Goal: Transaction & Acquisition: Purchase product/service

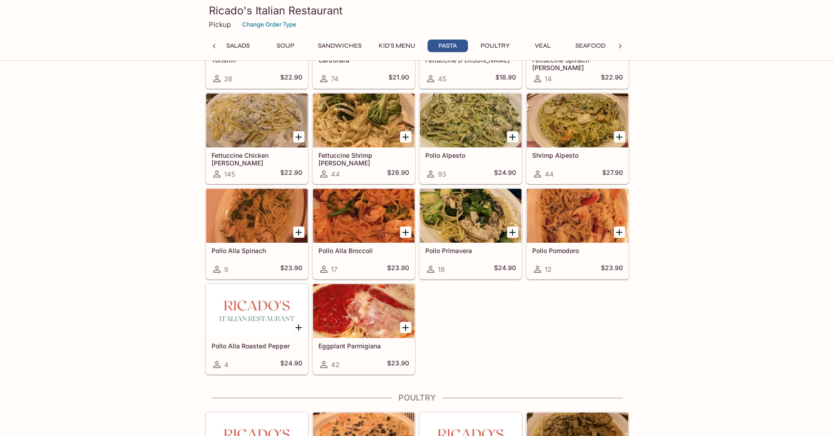
scroll to position [1420, 0]
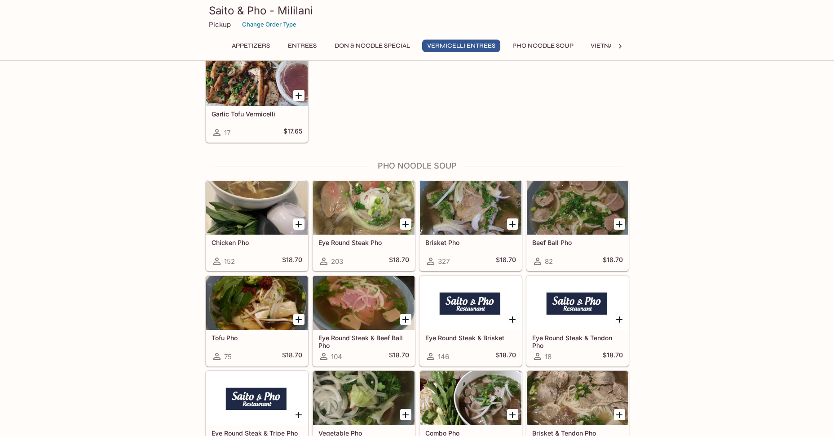
scroll to position [1797, 0]
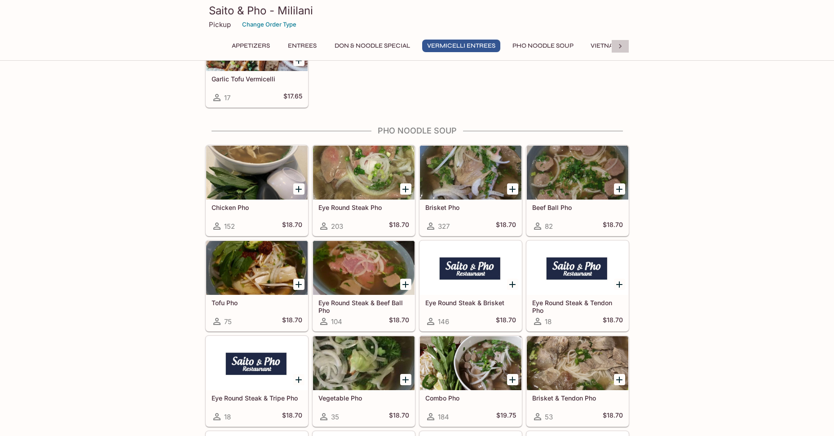
click at [618, 47] on icon at bounding box center [620, 46] width 9 height 9
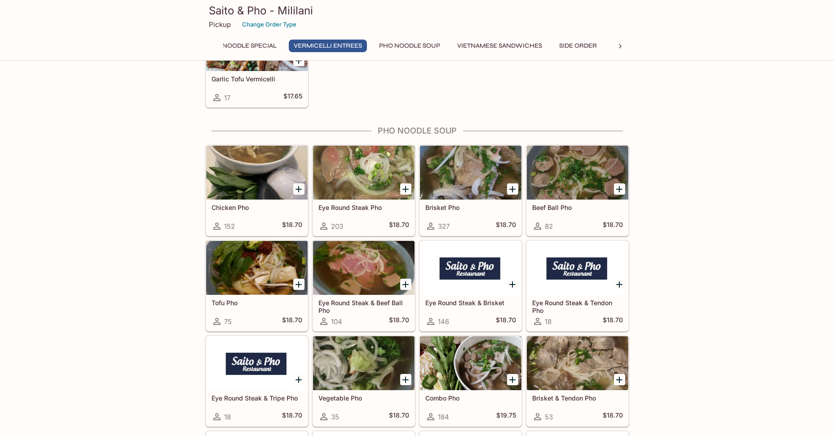
scroll to position [0, 225]
click at [497, 45] on button "Side Order" at bounding box center [493, 46] width 48 height 13
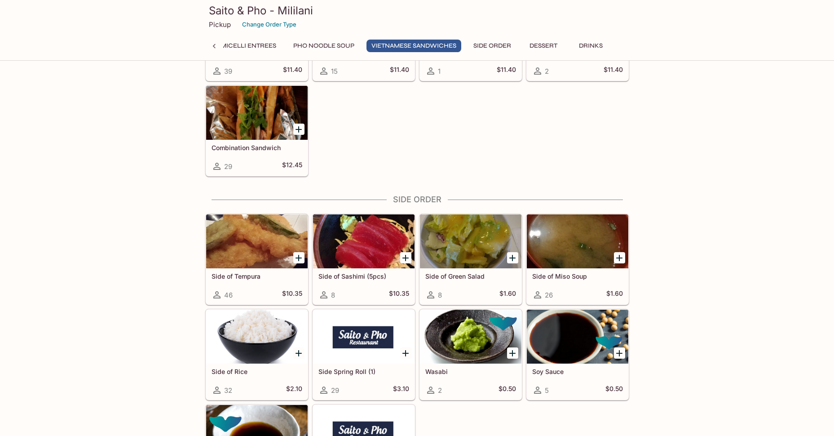
scroll to position [2591, 0]
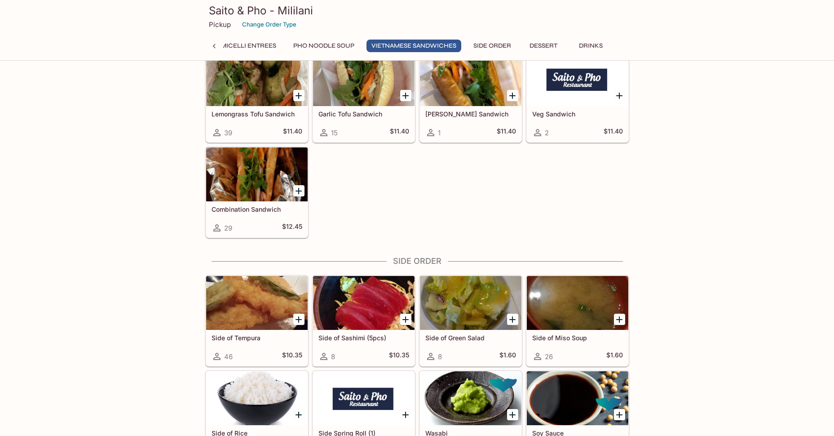
click at [210, 46] on icon at bounding box center [214, 46] width 9 height 9
click at [602, 48] on button "Vietnamese Sandwiches" at bounding box center [633, 46] width 95 height 13
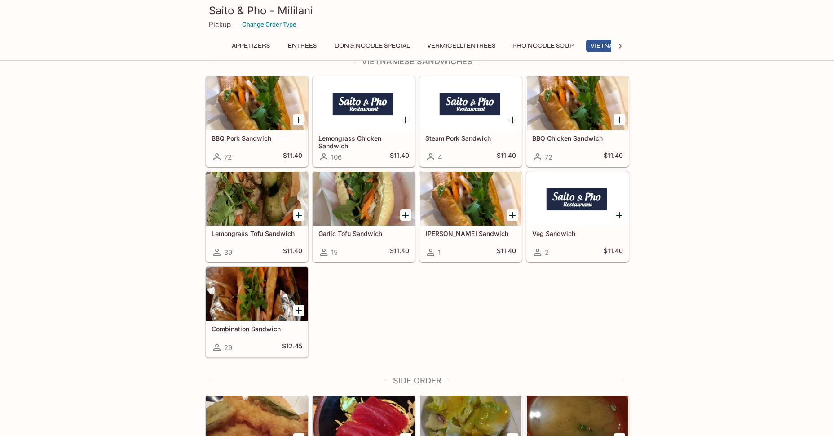
scroll to position [2452, 0]
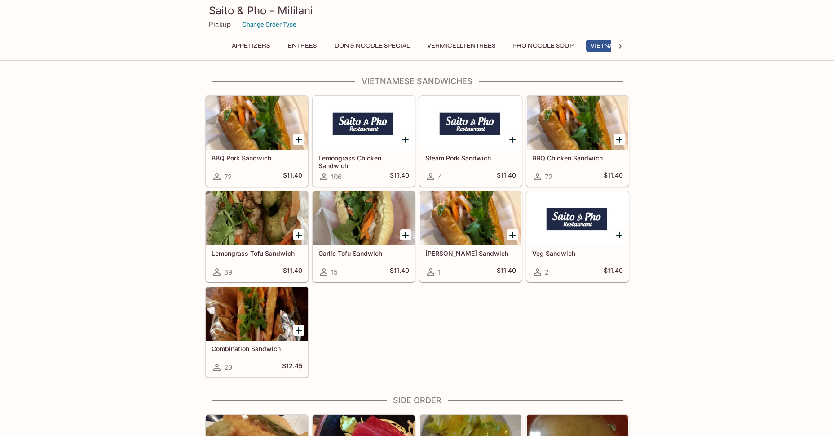
click at [473, 48] on button "Vermicelli Entrees" at bounding box center [461, 46] width 78 height 13
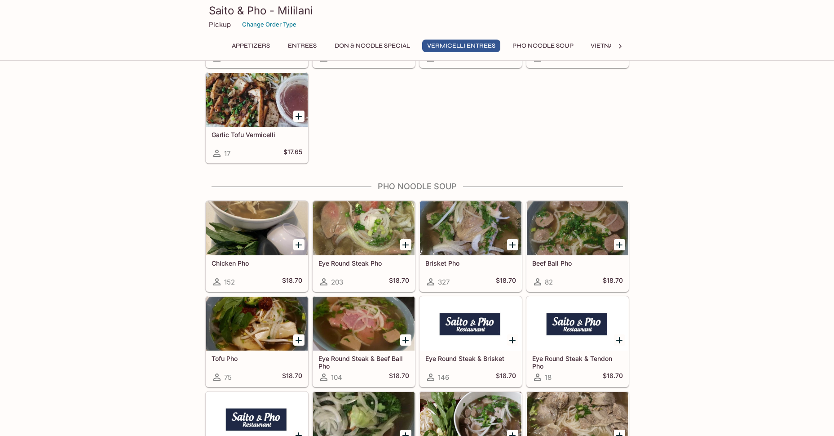
scroll to position [1528, 0]
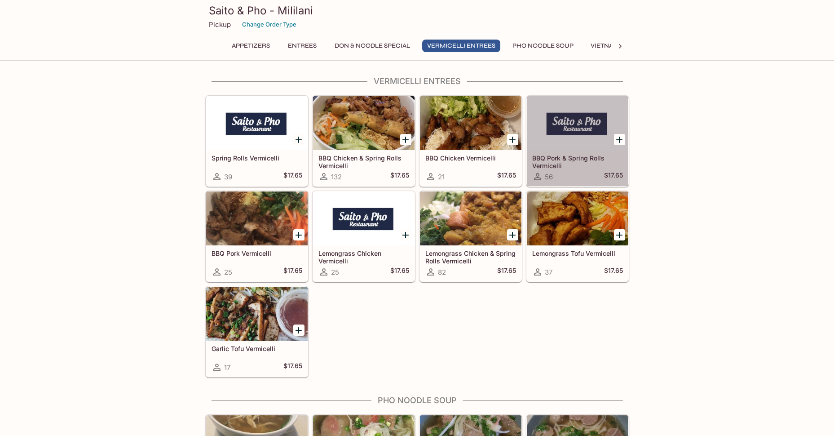
click at [543, 175] on icon at bounding box center [537, 176] width 11 height 11
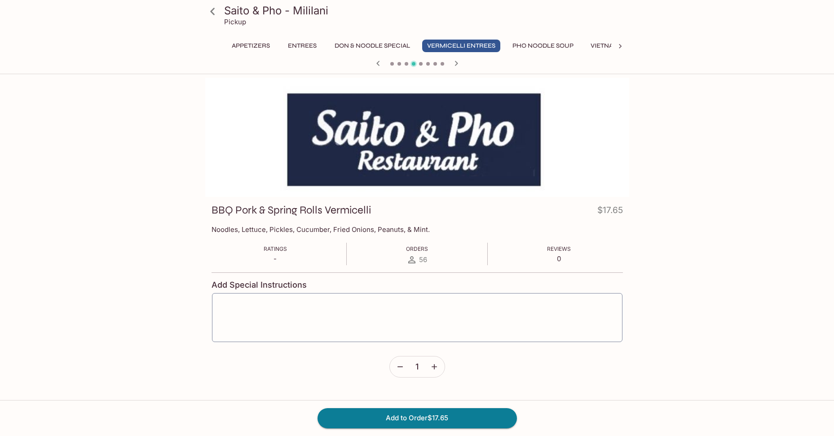
click at [420, 259] on span "56" at bounding box center [423, 259] width 8 height 9
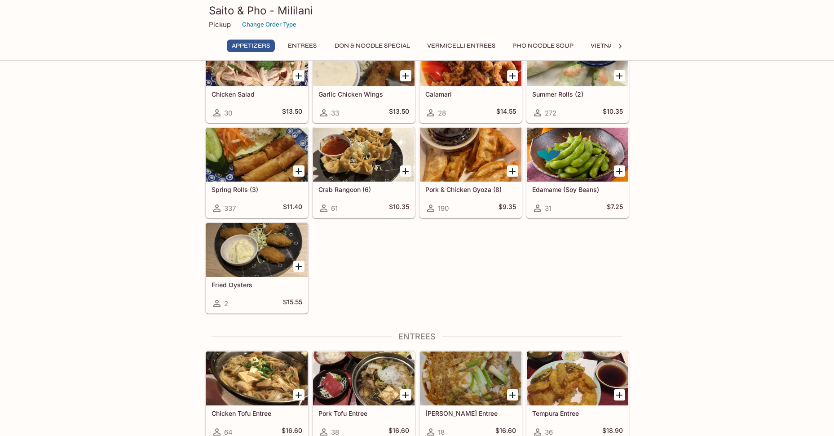
scroll to position [36, 0]
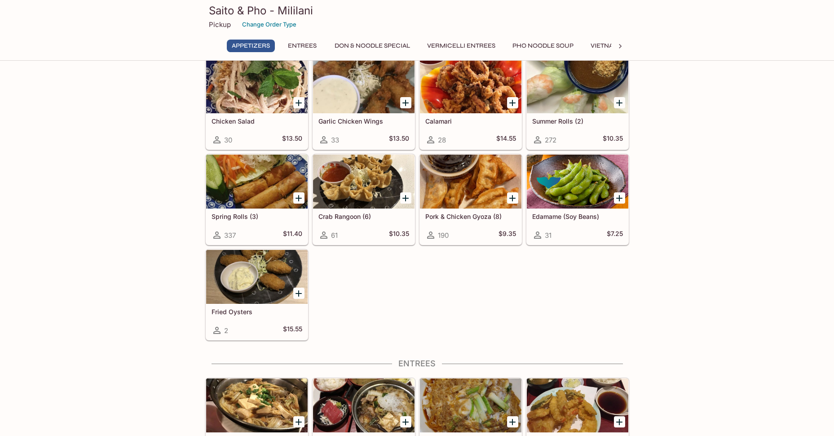
click at [297, 45] on button "Entrees" at bounding box center [302, 46] width 40 height 13
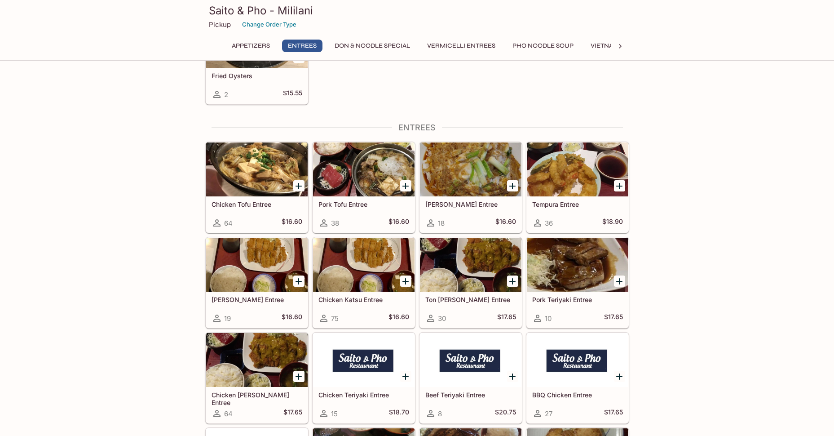
scroll to position [318, 0]
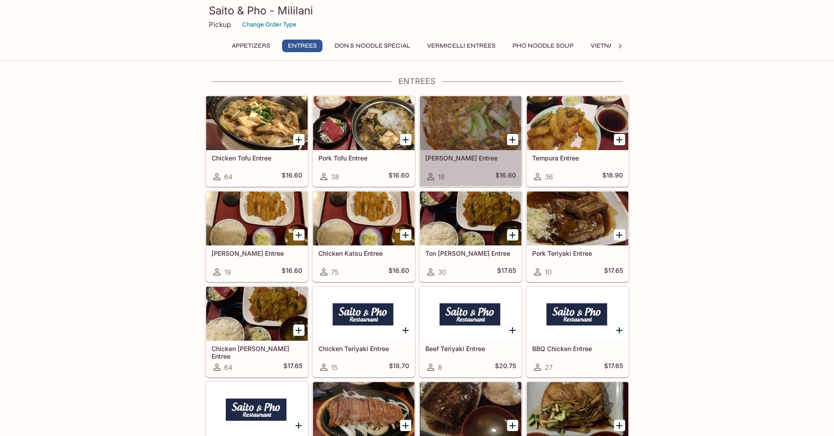
click at [465, 155] on h5 "[PERSON_NAME] Entree" at bounding box center [471, 158] width 91 height 8
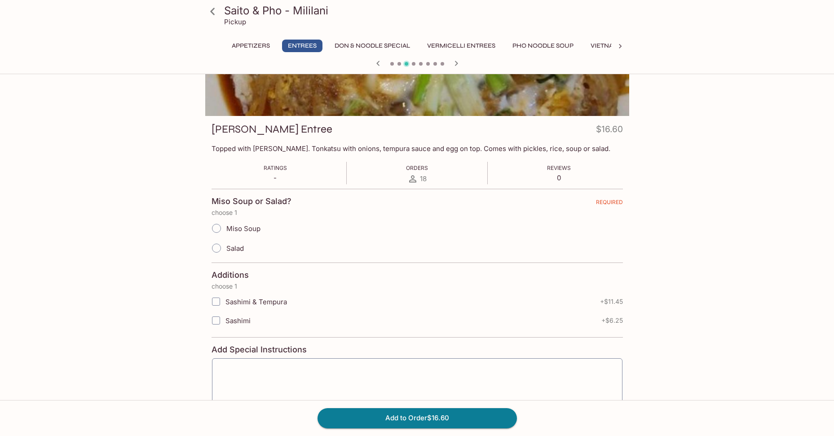
scroll to position [90, 0]
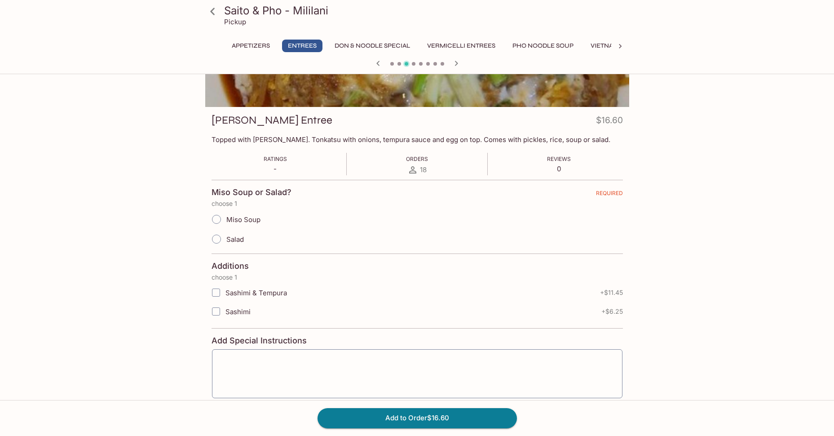
click at [213, 217] on input "Miso Soup" at bounding box center [216, 219] width 19 height 19
radio input "true"
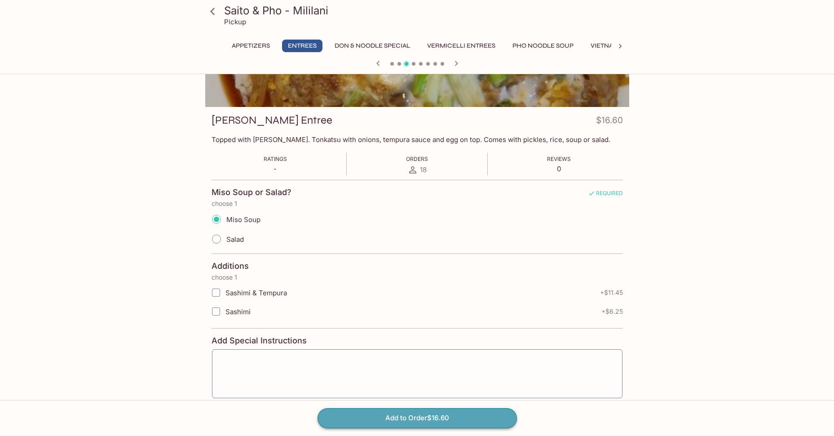
click at [450, 416] on button "Add to Order $16.60" at bounding box center [418, 418] width 200 height 20
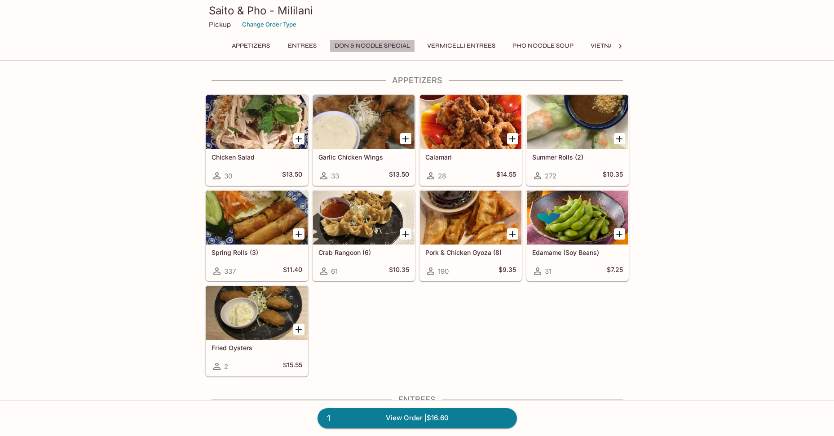
click at [382, 45] on button "Don & Noodle Special" at bounding box center [372, 46] width 85 height 13
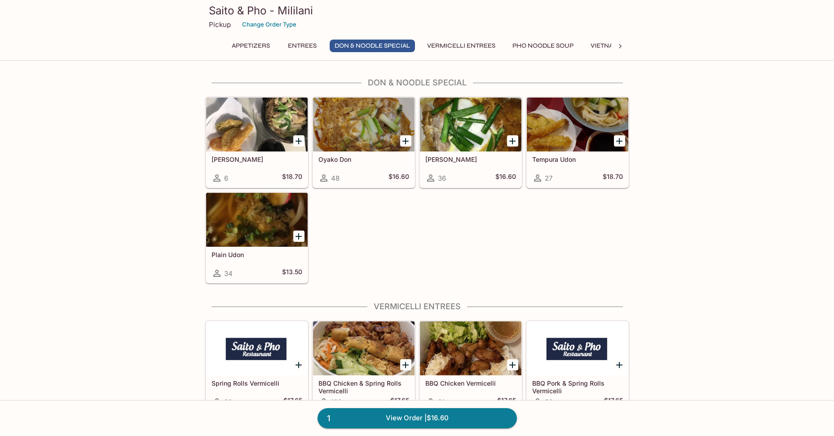
scroll to position [1304, 0]
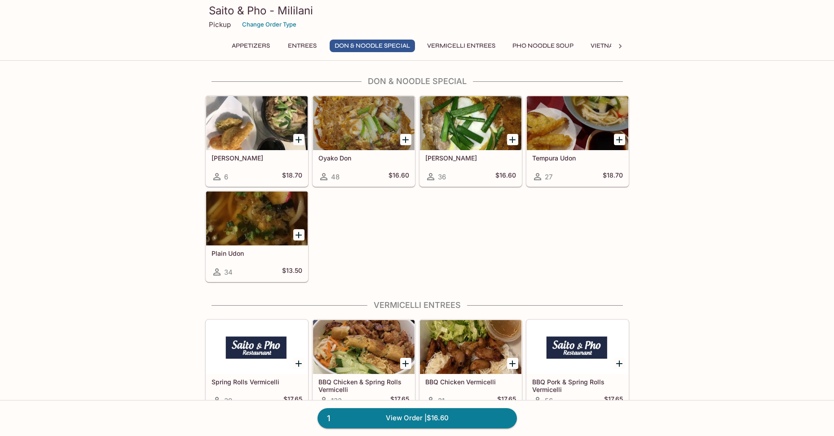
click at [531, 47] on button "Pho Noodle Soup" at bounding box center [543, 46] width 71 height 13
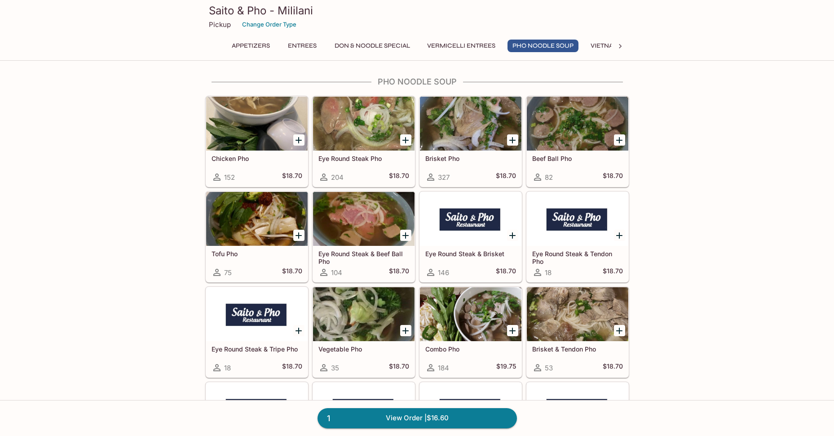
scroll to position [1847, 0]
click at [364, 259] on h5 "Eye Round Steak & Beef Ball Pho" at bounding box center [364, 256] width 91 height 15
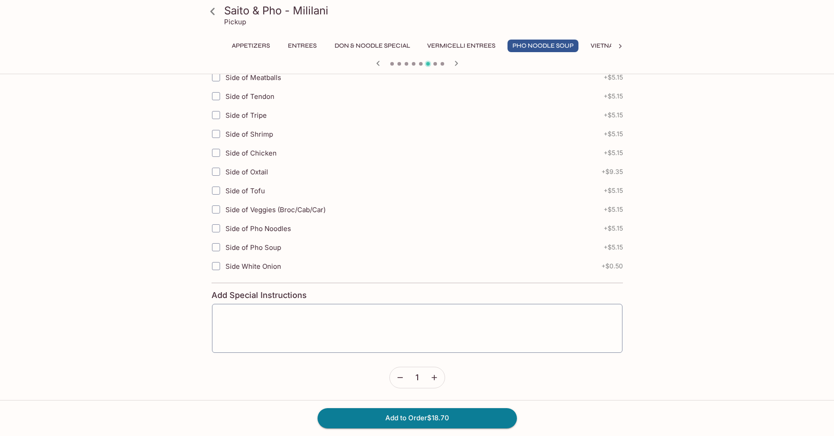
scroll to position [261, 0]
click at [452, 416] on button "Add to Order $18.70" at bounding box center [418, 418] width 200 height 20
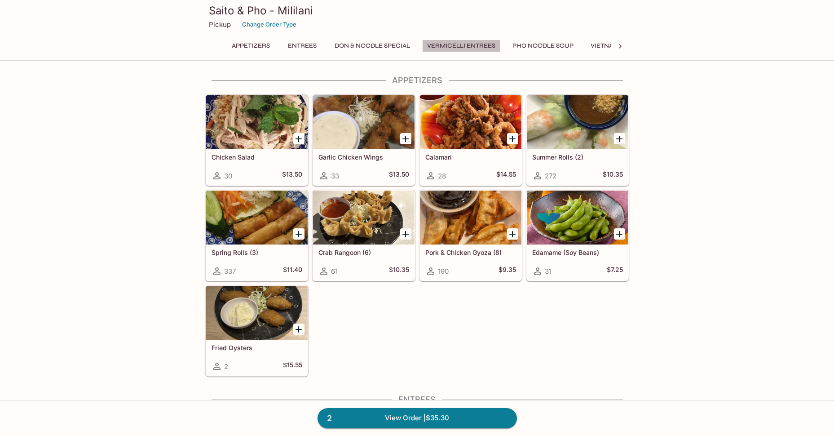
click at [465, 42] on button "Vermicelli Entrees" at bounding box center [461, 46] width 78 height 13
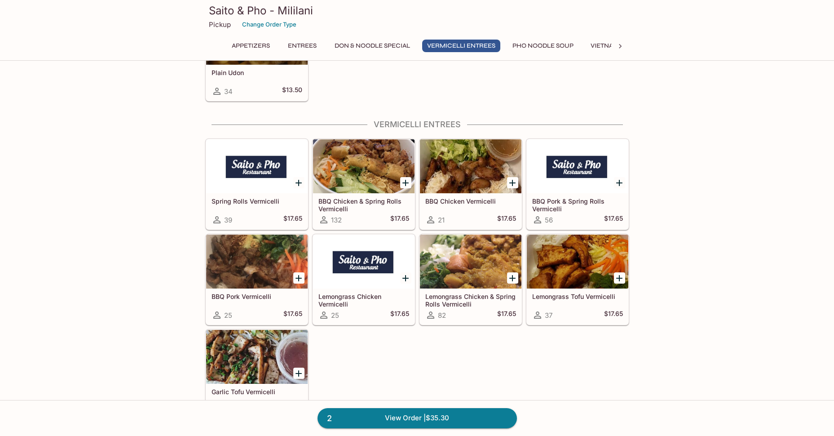
scroll to position [1528, 0]
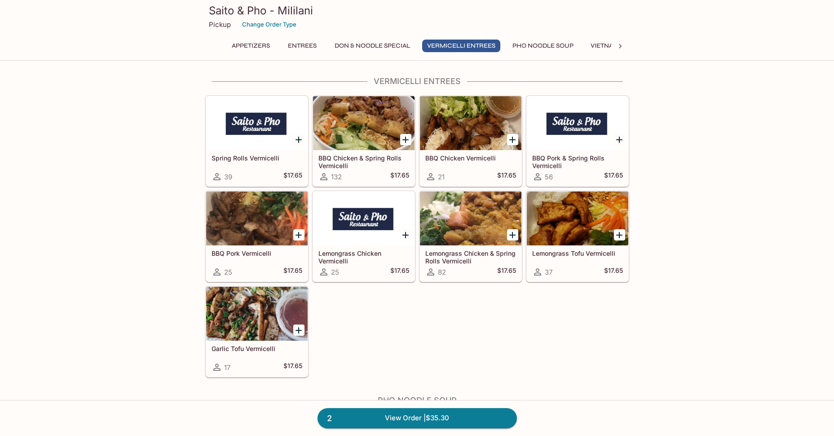
click at [620, 46] on icon at bounding box center [620, 46] width 9 height 9
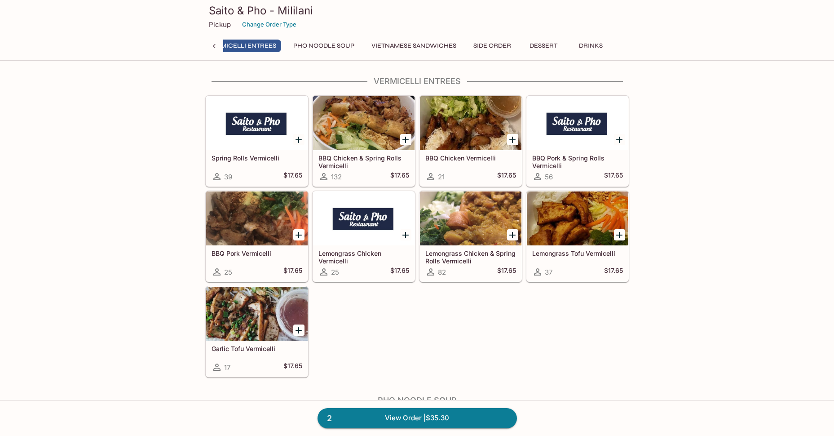
click at [427, 46] on button "Vietnamese Sandwiches" at bounding box center [414, 46] width 95 height 13
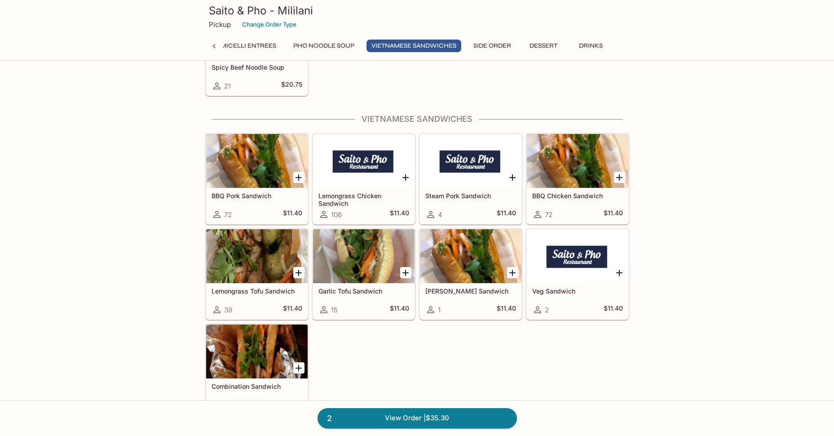
scroll to position [2452, 0]
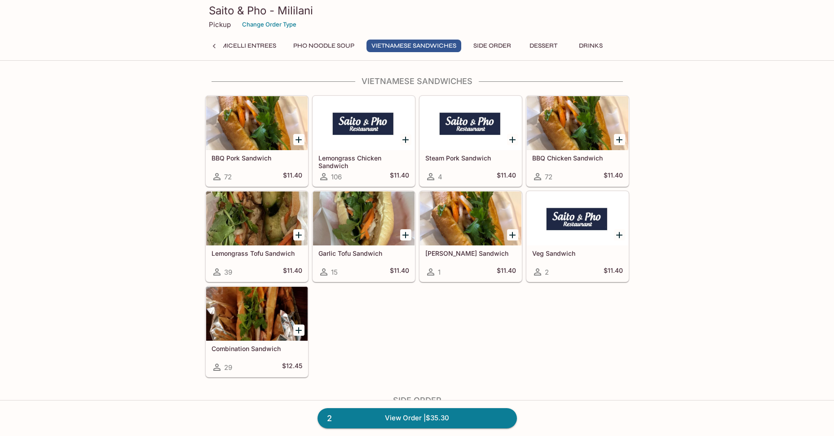
click at [479, 45] on button "Side Order" at bounding box center [493, 46] width 48 height 13
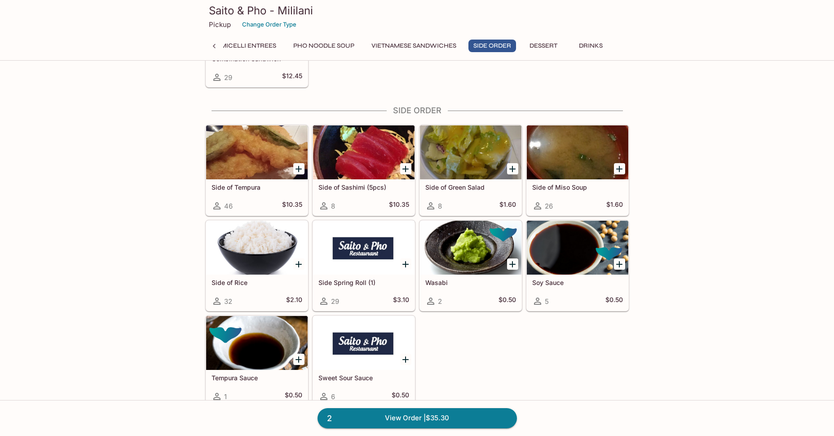
scroll to position [2771, 0]
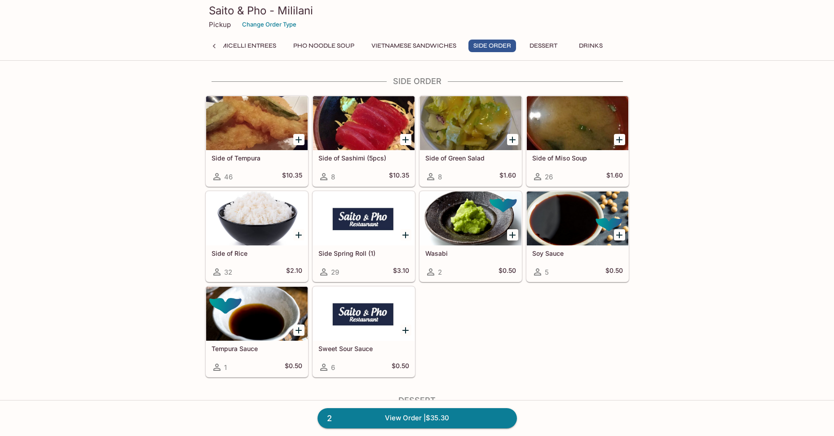
click at [215, 46] on icon at bounding box center [214, 46] width 9 height 9
click at [387, 47] on button "Don & Noodle Special" at bounding box center [372, 46] width 85 height 13
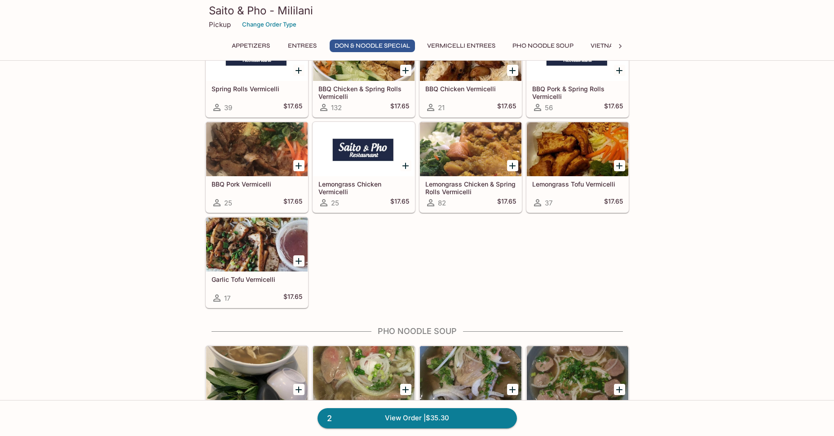
scroll to position [1304, 0]
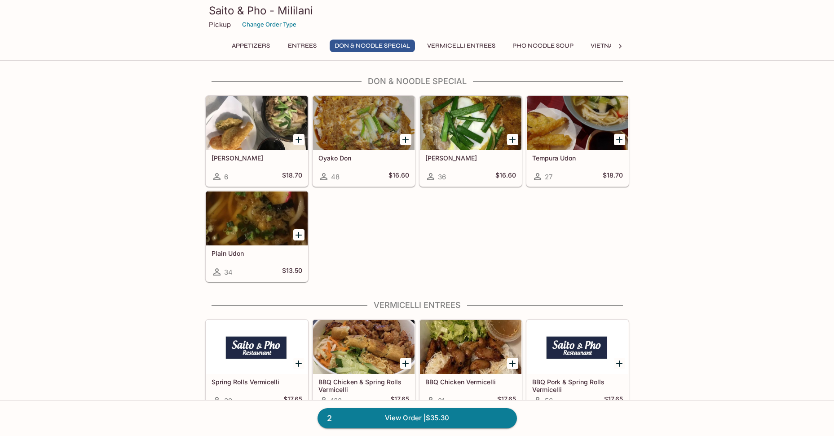
click at [492, 48] on button "Vermicelli Entrees" at bounding box center [461, 46] width 78 height 13
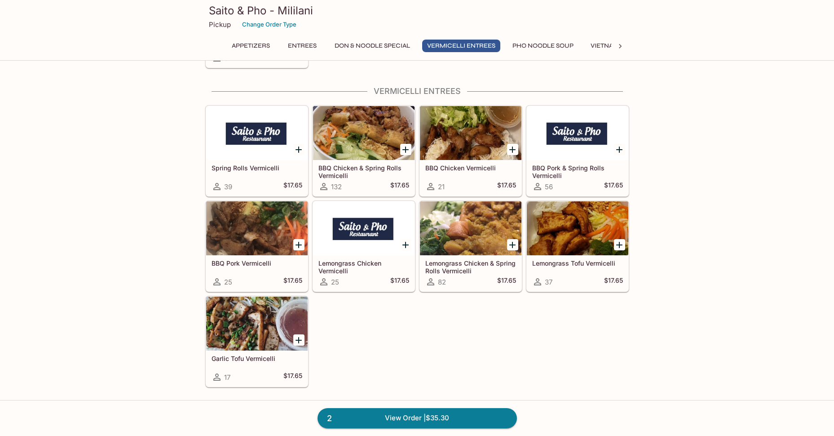
scroll to position [1528, 0]
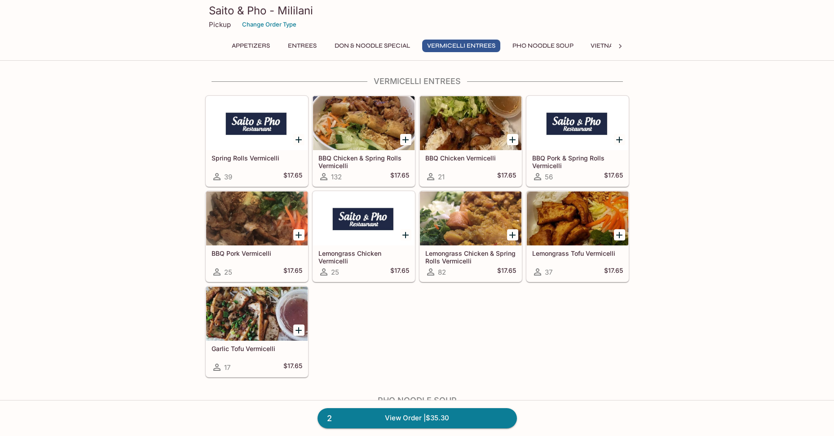
drag, startPoint x: 355, startPoint y: 44, endPoint x: 378, endPoint y: 53, distance: 24.6
click at [355, 44] on button "Don & Noodle Special" at bounding box center [372, 46] width 85 height 13
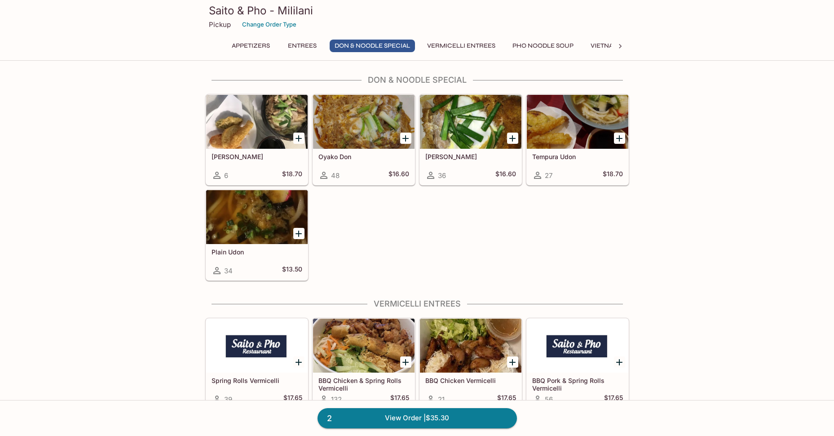
scroll to position [1304, 0]
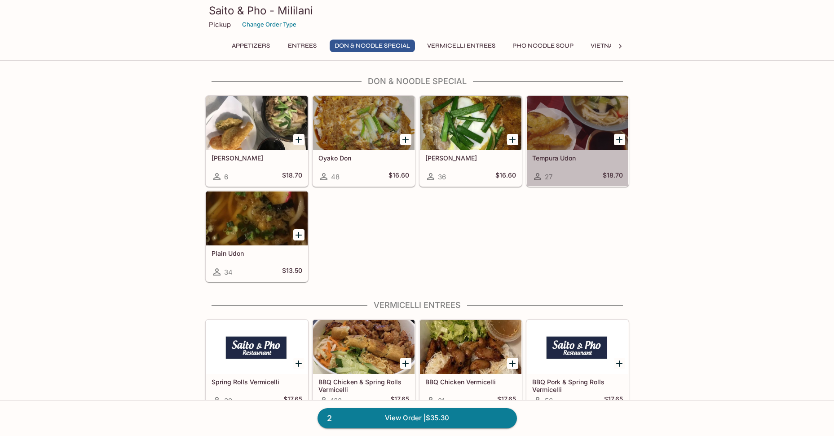
click at [562, 140] on div at bounding box center [578, 123] width 102 height 54
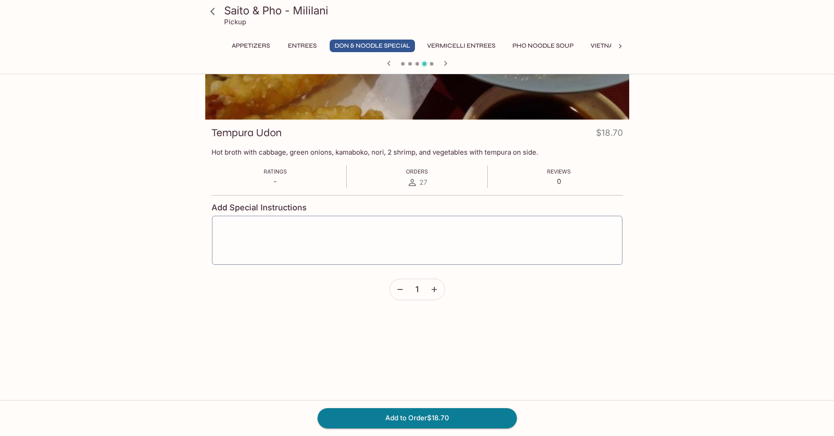
scroll to position [78, 0]
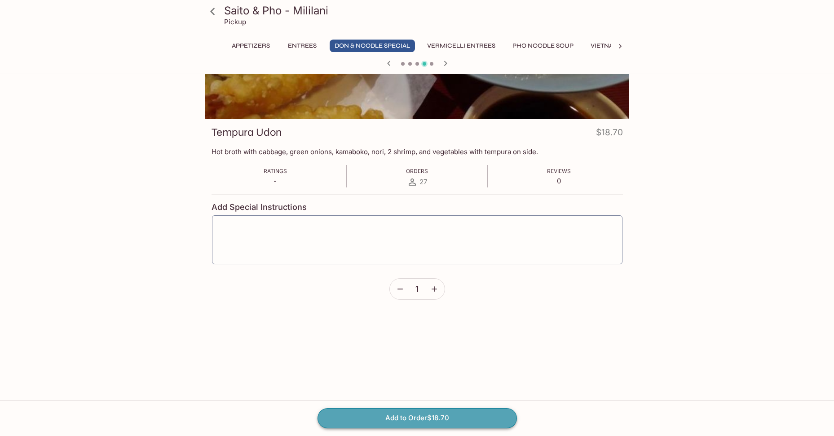
click at [449, 422] on button "Add to Order $18.70" at bounding box center [418, 418] width 200 height 20
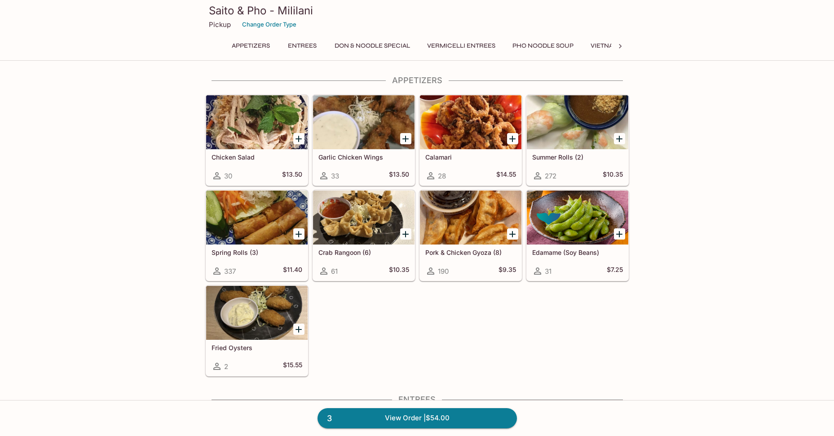
drag, startPoint x: 379, startPoint y: 418, endPoint x: 390, endPoint y: 407, distance: 15.9
click at [379, 418] on link "3 View Order | $54.00" at bounding box center [418, 418] width 200 height 20
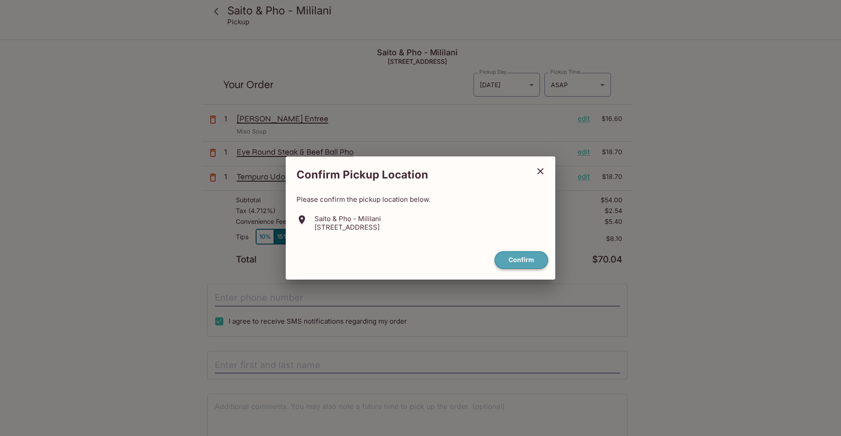
click at [527, 259] on button "Confirm" at bounding box center [521, 260] width 53 height 18
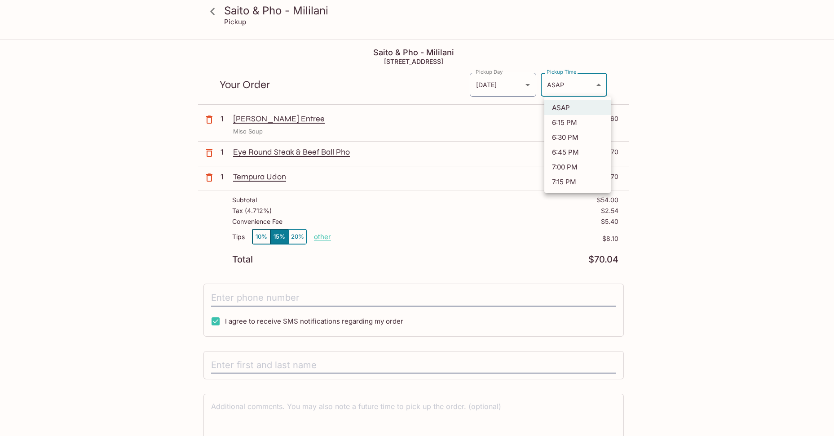
click at [604, 88] on body "Saito & Pho - Mililani Pickup Saito & Pho - Mililani [STREET_ADDRESS] Your Orde…" at bounding box center [417, 258] width 834 height 436
click at [604, 88] on div at bounding box center [420, 218] width 841 height 436
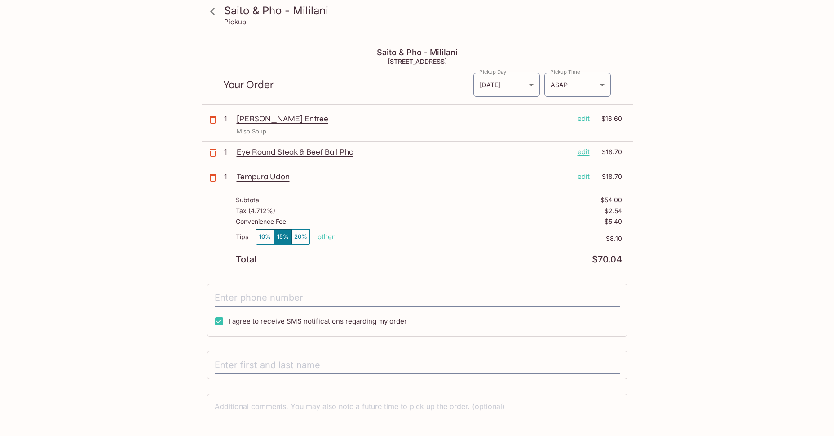
click at [323, 235] on p "other" at bounding box center [326, 236] width 17 height 9
drag, startPoint x: 359, startPoint y: 235, endPoint x: 369, endPoint y: 232, distance: 10.1
click at [326, 235] on p "other" at bounding box center [326, 236] width 17 height 9
type input "0.00"
click at [212, 177] on icon "button" at bounding box center [213, 177] width 11 height 11
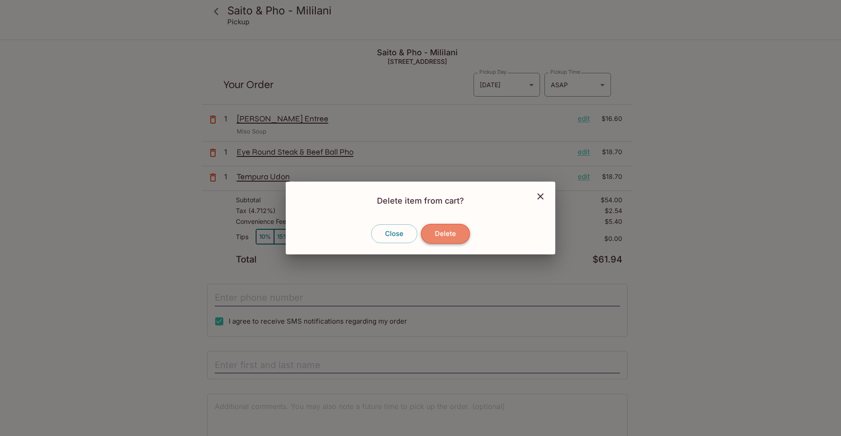
click at [446, 235] on button "Delete" at bounding box center [445, 234] width 49 height 20
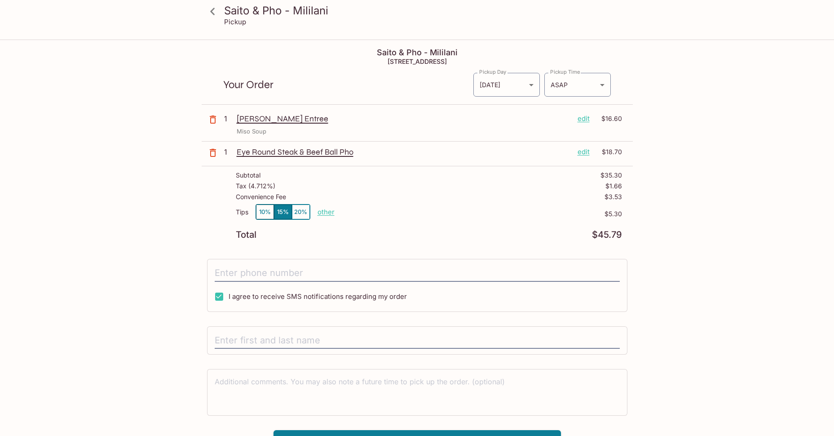
click at [210, 12] on icon at bounding box center [213, 12] width 16 height 16
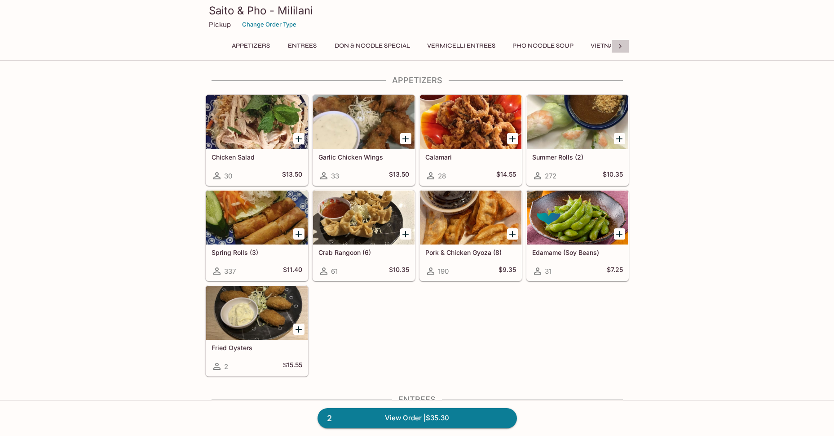
click at [619, 48] on icon at bounding box center [620, 46] width 9 height 9
click at [495, 46] on button "Side Order" at bounding box center [493, 46] width 48 height 13
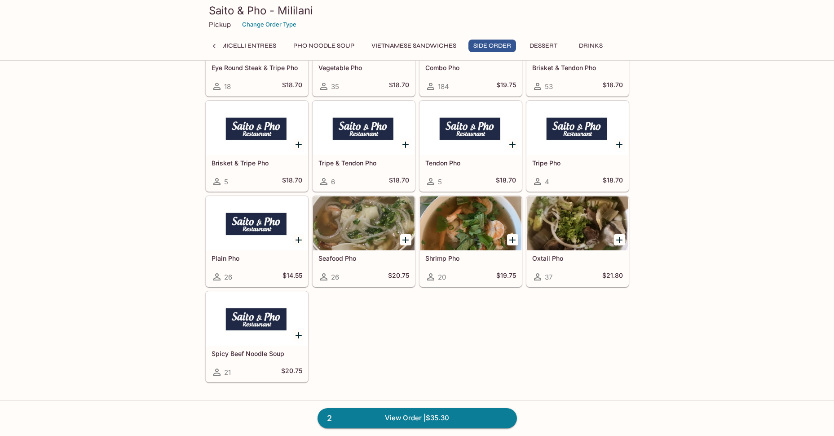
scroll to position [2771, 0]
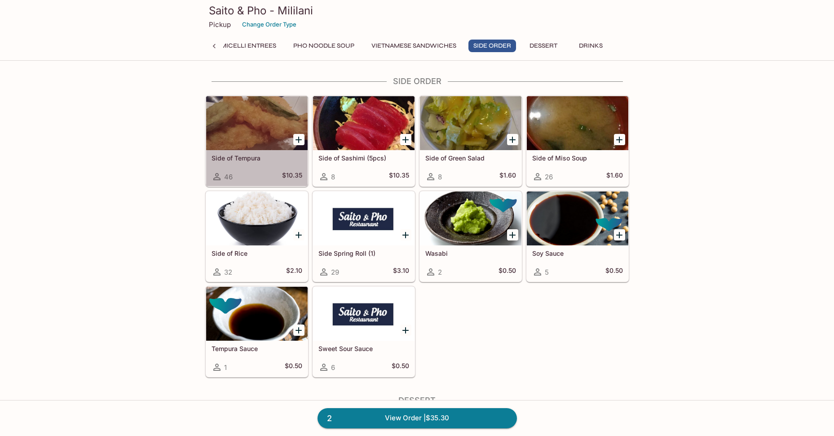
click at [234, 147] on div at bounding box center [257, 123] width 102 height 54
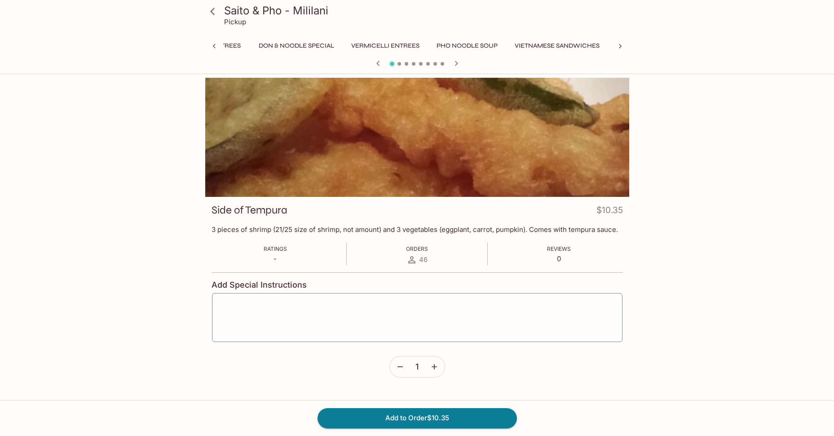
scroll to position [0, 129]
click at [421, 416] on button "Add to Order $10.35" at bounding box center [418, 418] width 200 height 20
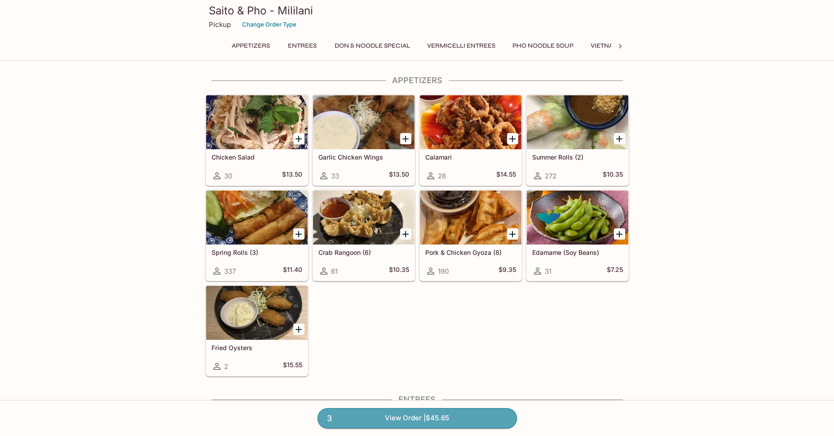
drag, startPoint x: 451, startPoint y: 419, endPoint x: 483, endPoint y: 394, distance: 41.0
click at [450, 419] on link "3 View Order | $45.65" at bounding box center [418, 418] width 200 height 20
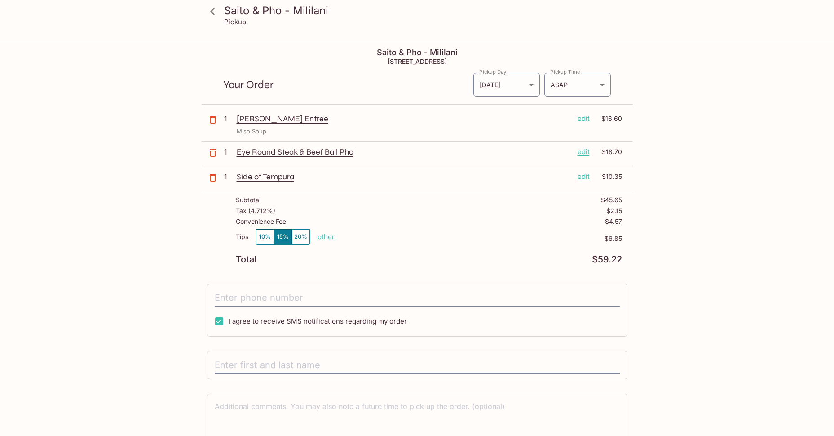
click at [325, 238] on p "other" at bounding box center [326, 236] width 17 height 9
type input "0.00"
click at [214, 174] on icon "button" at bounding box center [213, 177] width 6 height 8
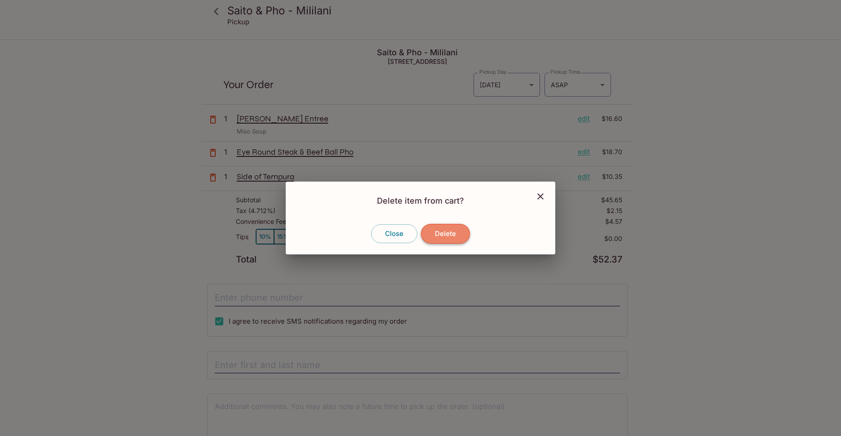
click at [453, 235] on button "Delete" at bounding box center [445, 234] width 49 height 20
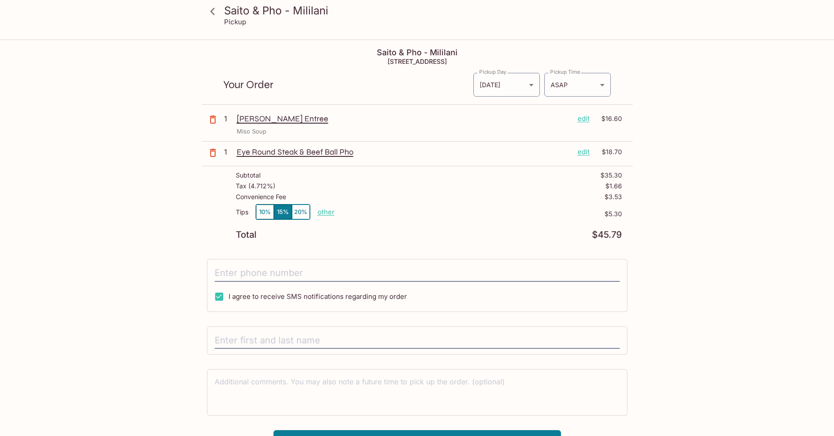
click at [213, 15] on icon at bounding box center [213, 12] width 16 height 16
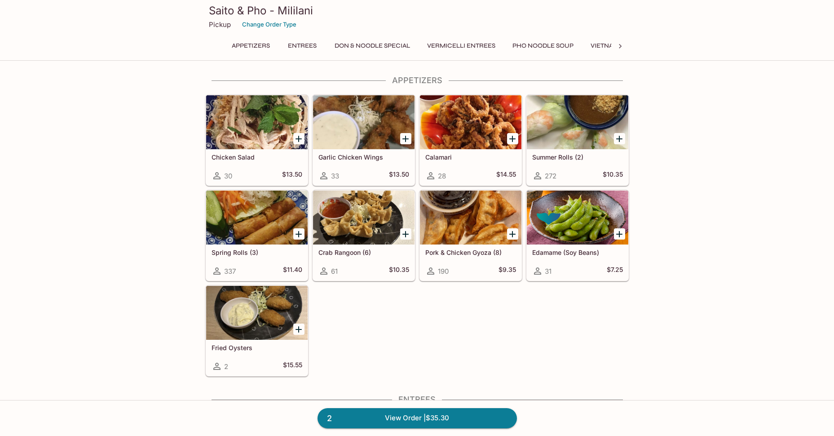
click at [621, 46] on icon at bounding box center [620, 46] width 3 height 4
click at [497, 46] on button "Side Order" at bounding box center [493, 46] width 48 height 13
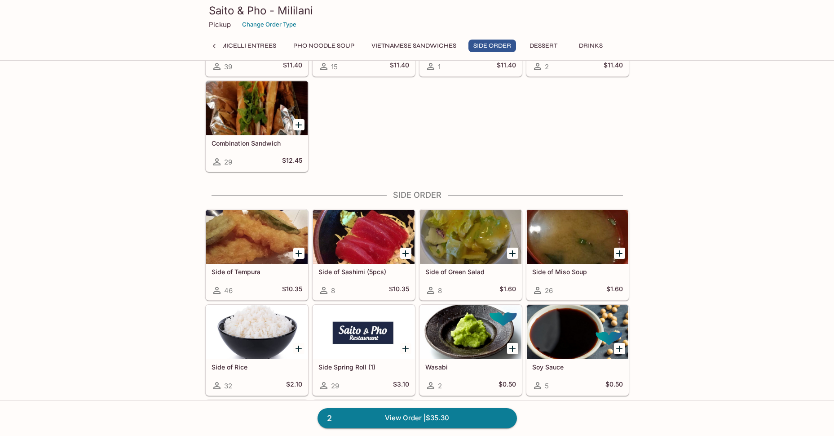
scroll to position [2771, 0]
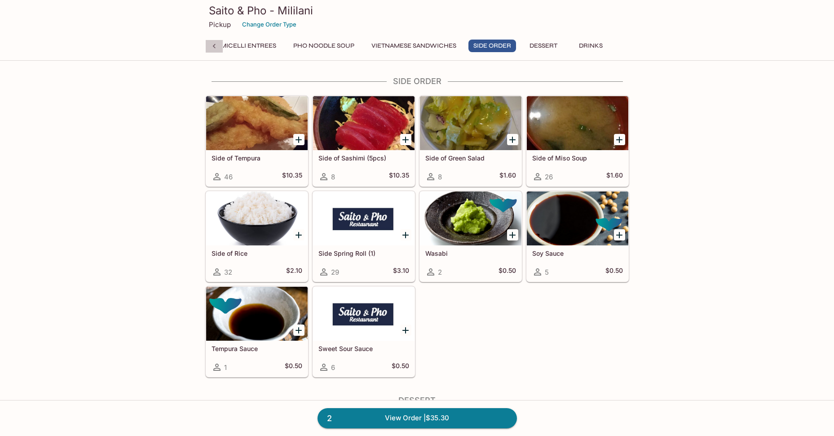
click at [214, 46] on icon at bounding box center [214, 46] width 9 height 9
click at [350, 44] on button "Don & Noodle Special" at bounding box center [372, 46] width 85 height 13
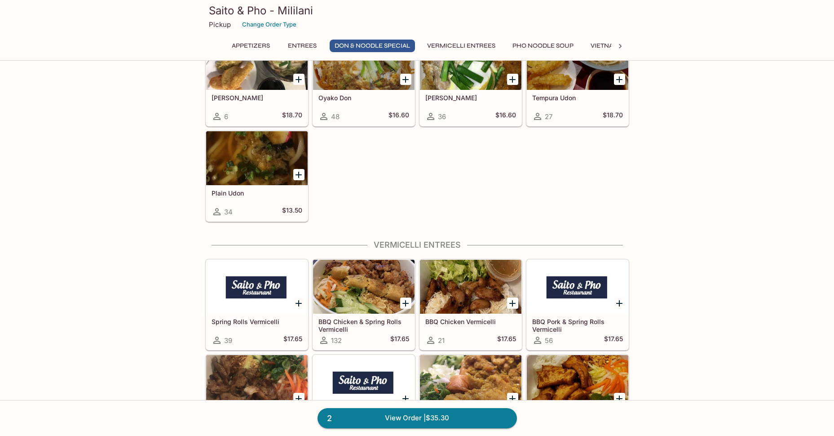
scroll to position [1304, 0]
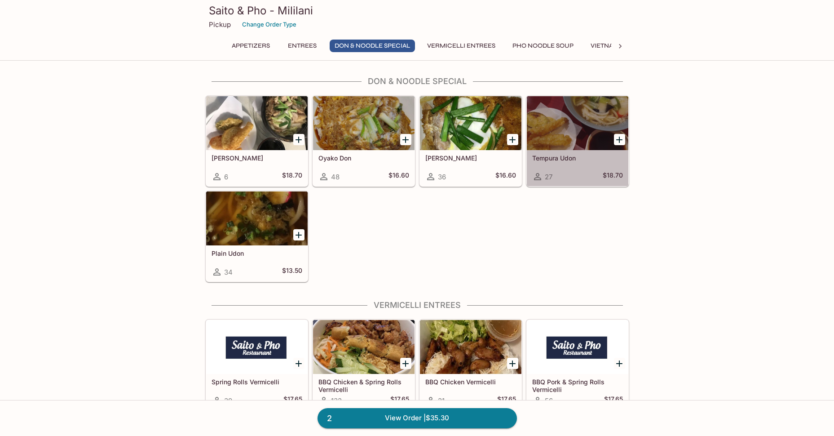
click at [579, 133] on div at bounding box center [578, 123] width 102 height 54
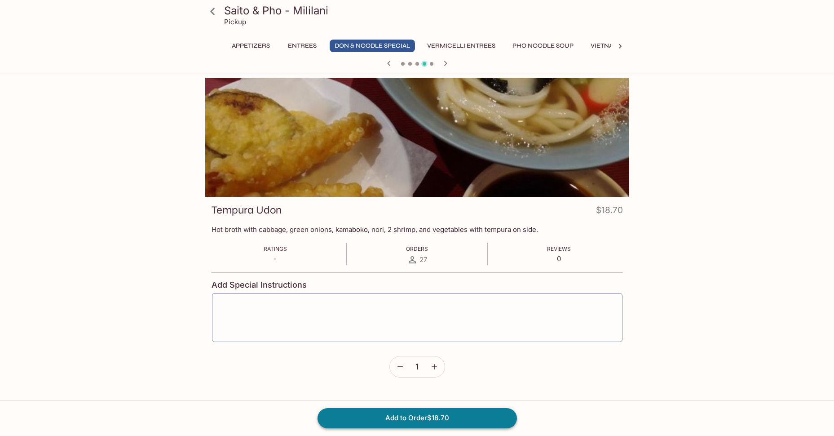
click at [448, 416] on button "Add to Order $18.70" at bounding box center [418, 418] width 200 height 20
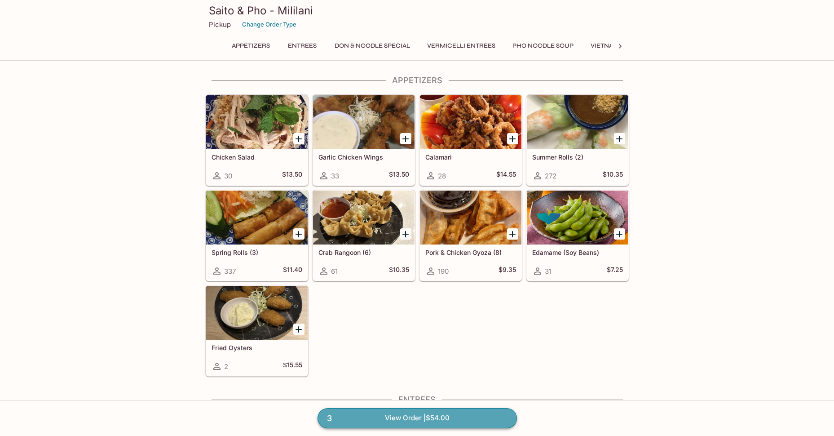
click at [460, 417] on link "3 View Order | $54.00" at bounding box center [418, 418] width 200 height 20
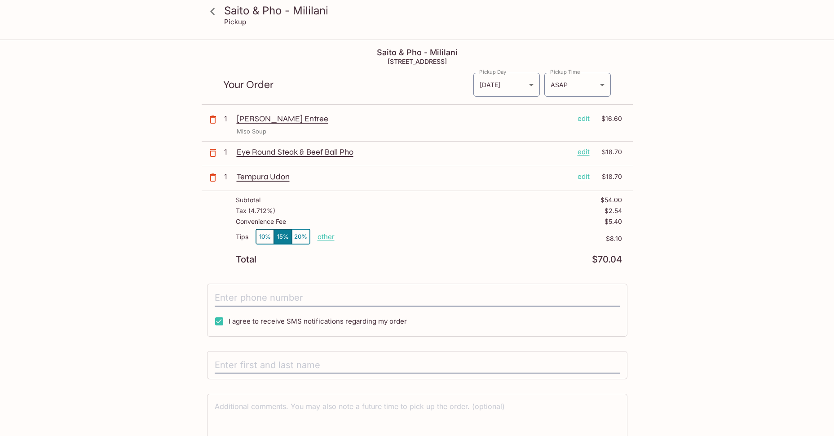
click at [328, 235] on p "other" at bounding box center [326, 236] width 17 height 9
type input "0.00"
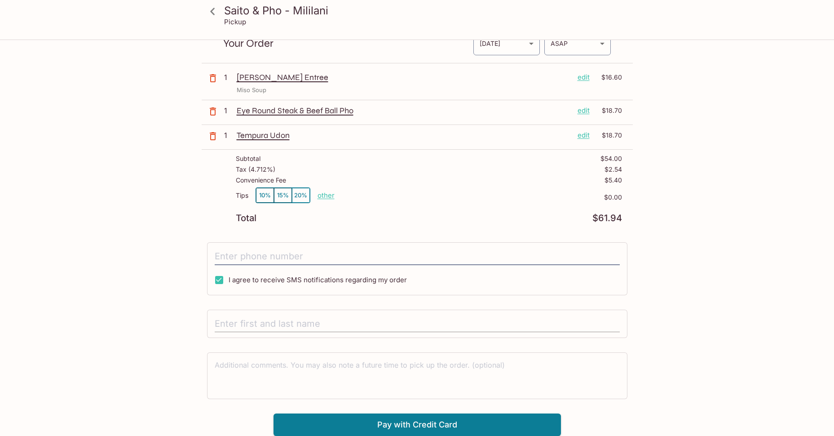
drag, startPoint x: 249, startPoint y: 311, endPoint x: 244, endPoint y: 315, distance: 7.3
click at [249, 312] on div at bounding box center [417, 324] width 421 height 29
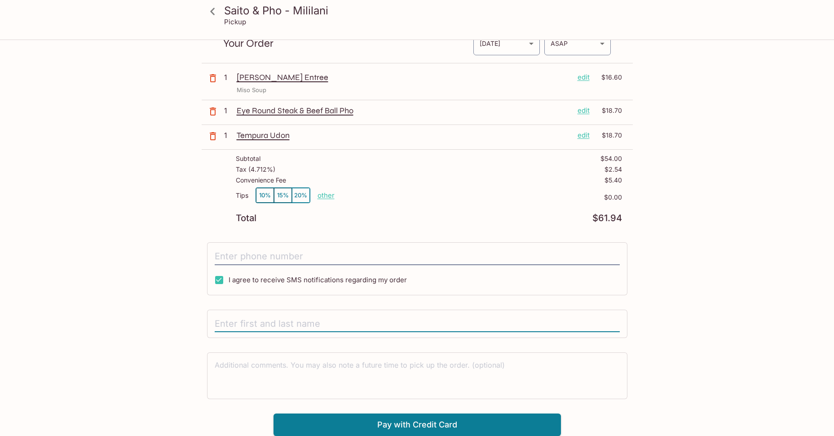
click at [240, 319] on input "text" at bounding box center [417, 323] width 405 height 17
type input "[PERSON_NAME]"
type input "[PHONE_NUMBER]"
click at [292, 319] on input "[PERSON_NAME]" at bounding box center [417, 323] width 405 height 17
type input "[PERSON_NAME] Sale"
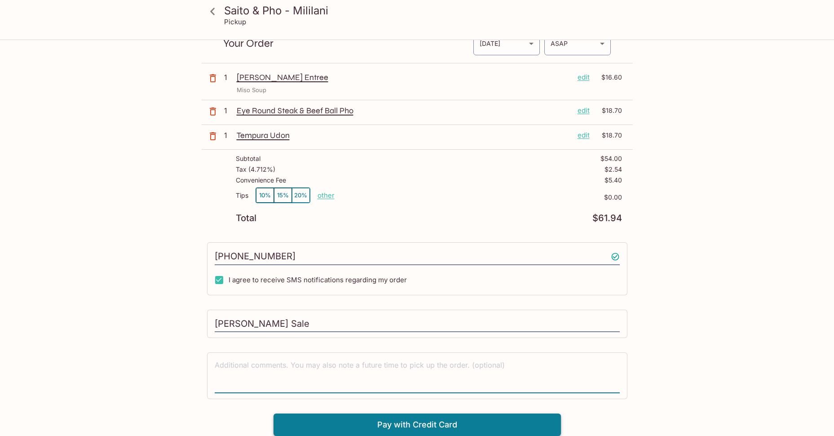
click at [451, 423] on button "Pay with Credit Card" at bounding box center [418, 424] width 288 height 22
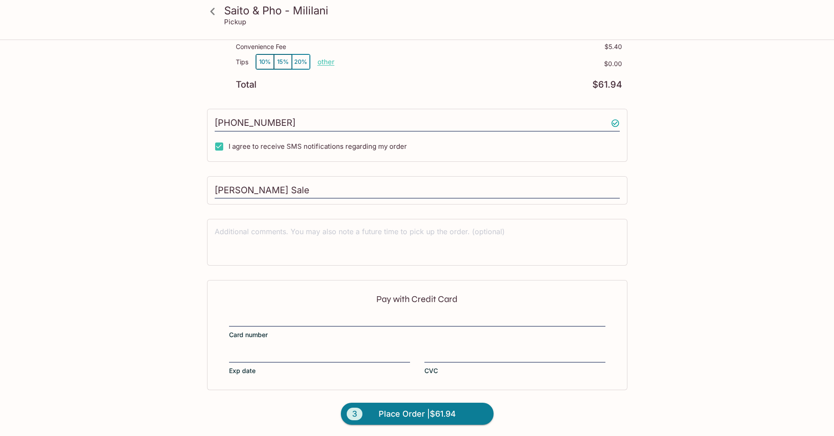
scroll to position [176, 0]
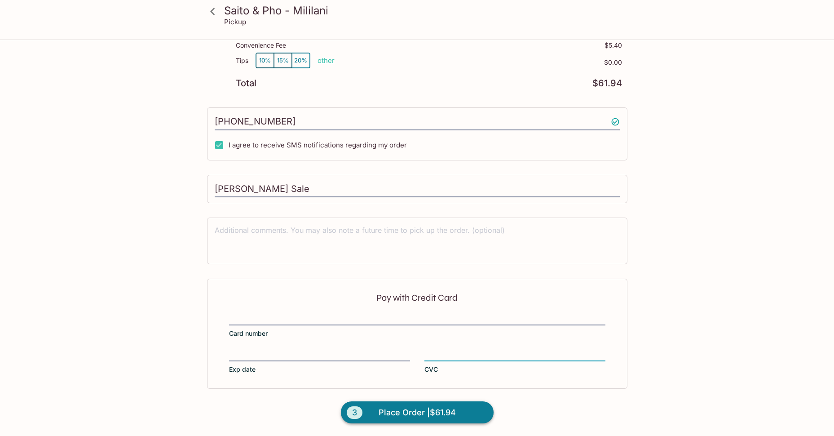
drag, startPoint x: 479, startPoint y: 417, endPoint x: 487, endPoint y: 409, distance: 11.1
click at [479, 417] on button "3 Place Order | $61.94" at bounding box center [417, 412] width 153 height 22
